Goal: Use online tool/utility: Utilize a website feature to perform a specific function

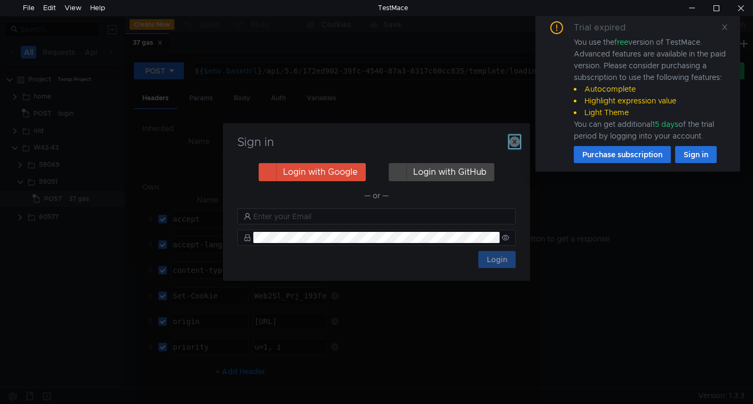
click at [512, 144] on icon "button" at bounding box center [515, 142] width 11 height 11
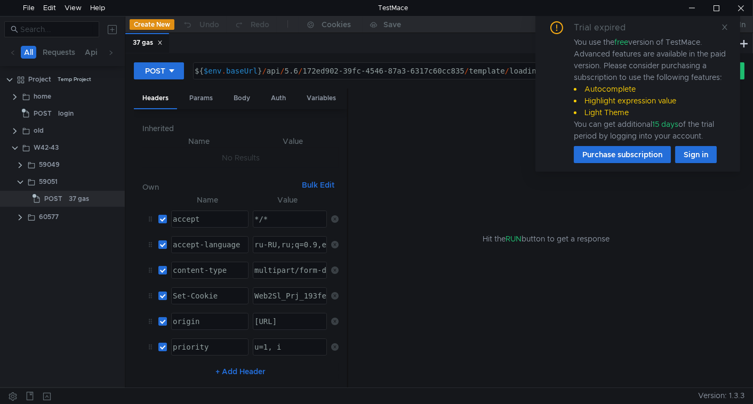
click at [730, 23] on div "Trial expired You use the free version of TestMace. Advanced features are avail…" at bounding box center [638, 92] width 205 height 159
click at [726, 30] on icon at bounding box center [724, 26] width 7 height 7
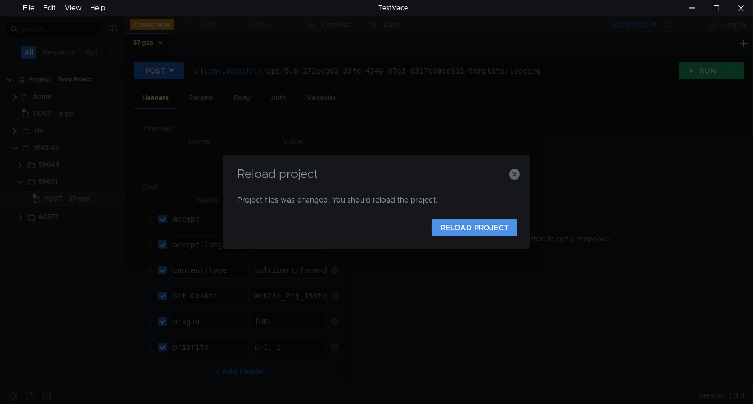
click at [475, 229] on button "RELOAD PROJECT" at bounding box center [474, 227] width 85 height 17
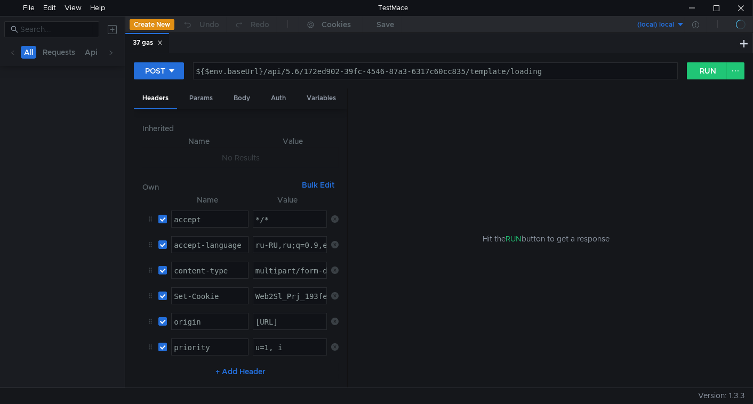
click at [432, 81] on div "POST ${$env.baseUrl}/api/5.6/172ed902-39fc-4546-87a3-6317c60cc835/template/load…" at bounding box center [439, 75] width 611 height 27
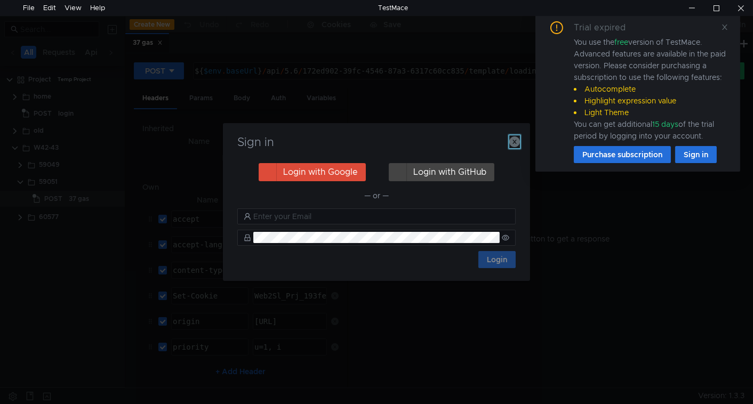
drag, startPoint x: 511, startPoint y: 148, endPoint x: 533, endPoint y: 147, distance: 22.4
click at [511, 148] on div "Sign in" at bounding box center [377, 149] width 282 height 26
drag, startPoint x: 725, startPoint y: 25, endPoint x: 720, endPoint y: 34, distance: 9.8
click at [725, 26] on icon at bounding box center [725, 27] width 5 height 5
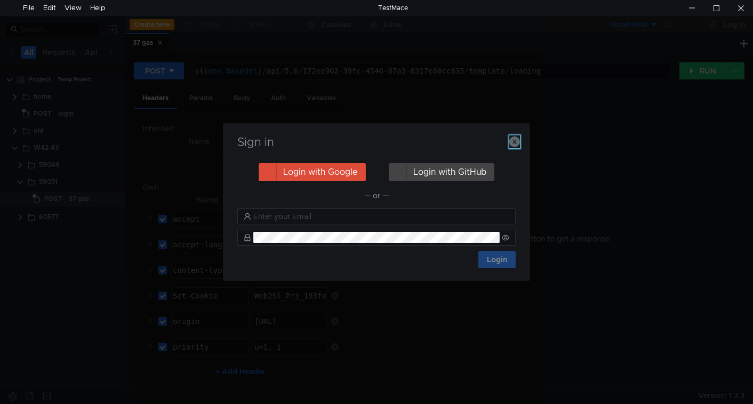
click at [517, 142] on icon "button" at bounding box center [515, 142] width 11 height 11
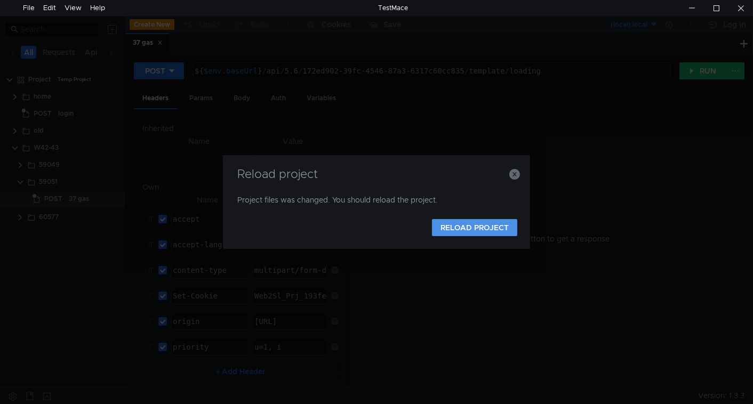
click at [451, 227] on button "RELOAD PROJECT" at bounding box center [474, 227] width 85 height 17
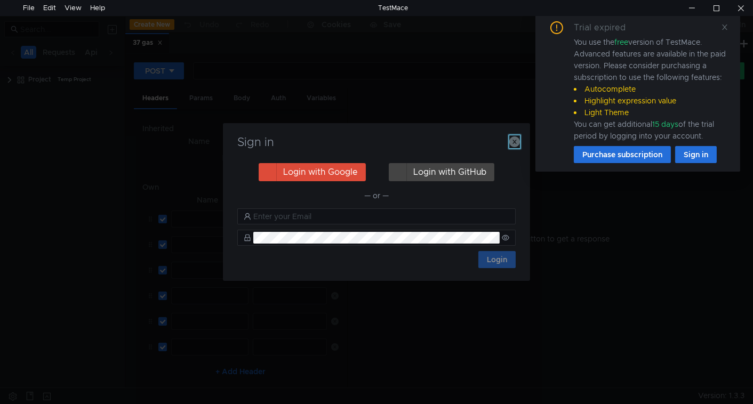
click at [515, 141] on icon "button" at bounding box center [515, 142] width 11 height 11
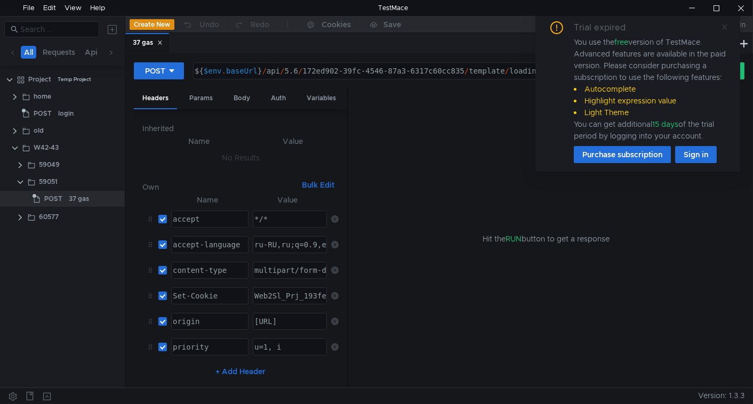
click at [726, 28] on icon at bounding box center [725, 27] width 5 height 5
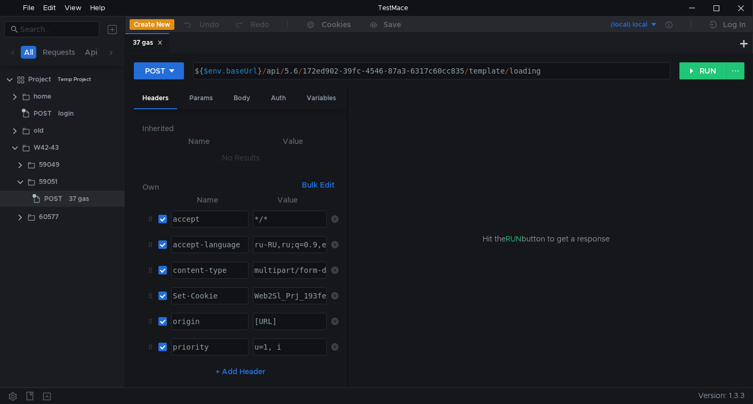
click at [163, 42] on icon at bounding box center [159, 42] width 5 height 5
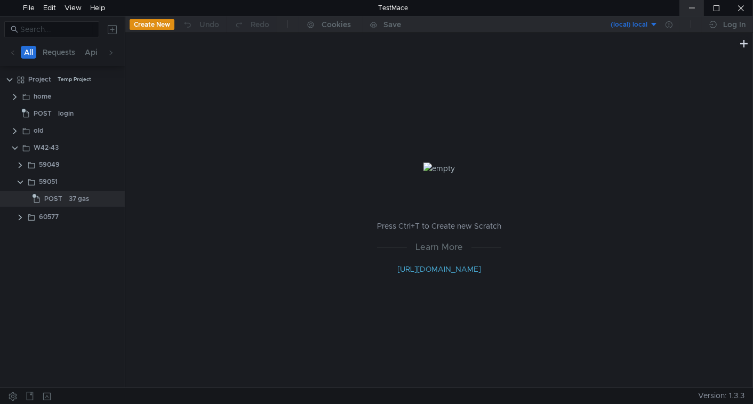
click at [696, 8] on div at bounding box center [692, 8] width 25 height 16
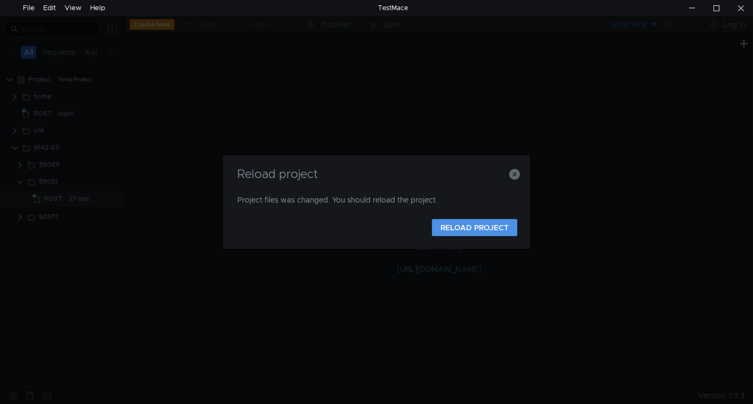
click at [464, 229] on button "RELOAD PROJECT" at bounding box center [474, 227] width 85 height 17
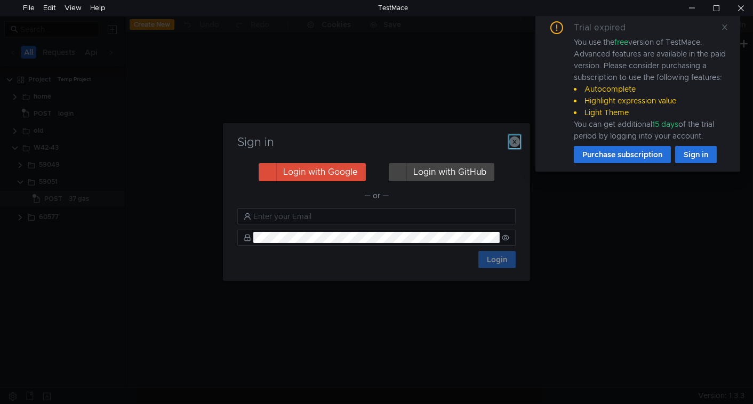
drag, startPoint x: 516, startPoint y: 142, endPoint x: 554, endPoint y: 122, distance: 43.0
click at [516, 142] on icon "button" at bounding box center [515, 142] width 11 height 11
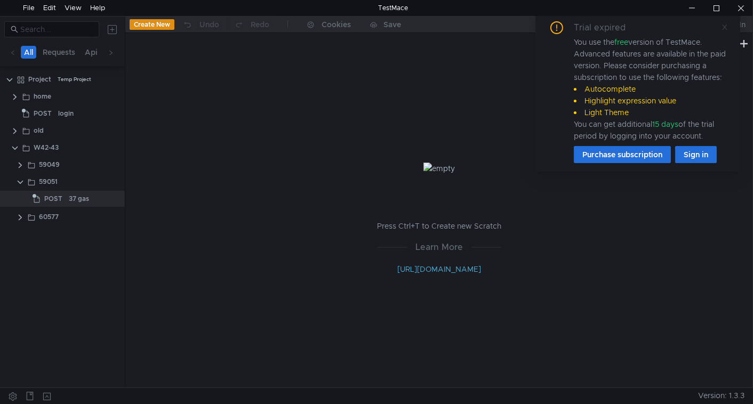
click at [726, 28] on icon at bounding box center [724, 26] width 7 height 7
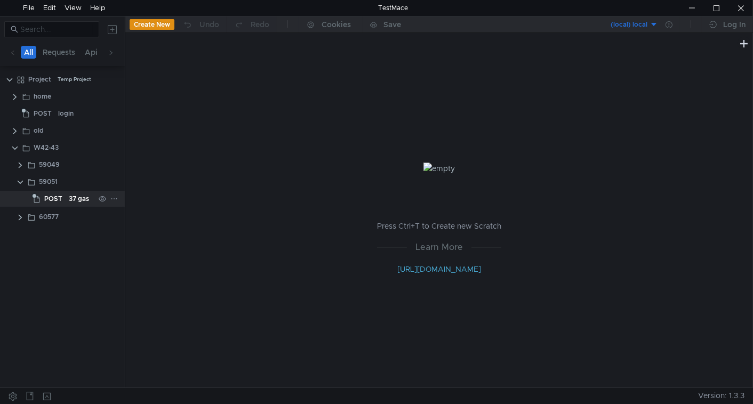
click at [69, 194] on div "37 gas" at bounding box center [79, 199] width 20 height 16
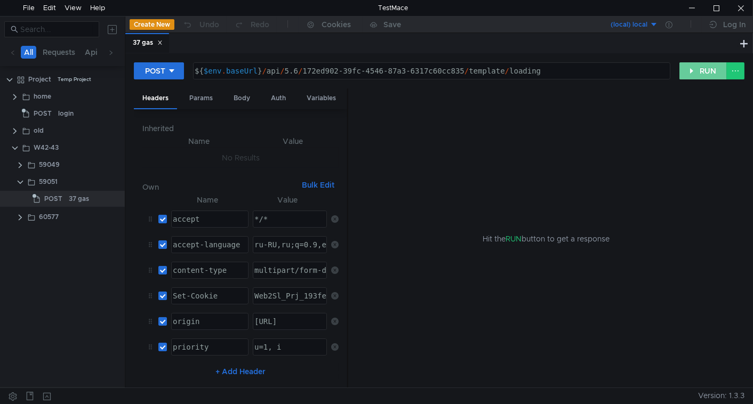
click at [709, 72] on button "RUN" at bounding box center [703, 70] width 47 height 17
